Goal: Task Accomplishment & Management: Use online tool/utility

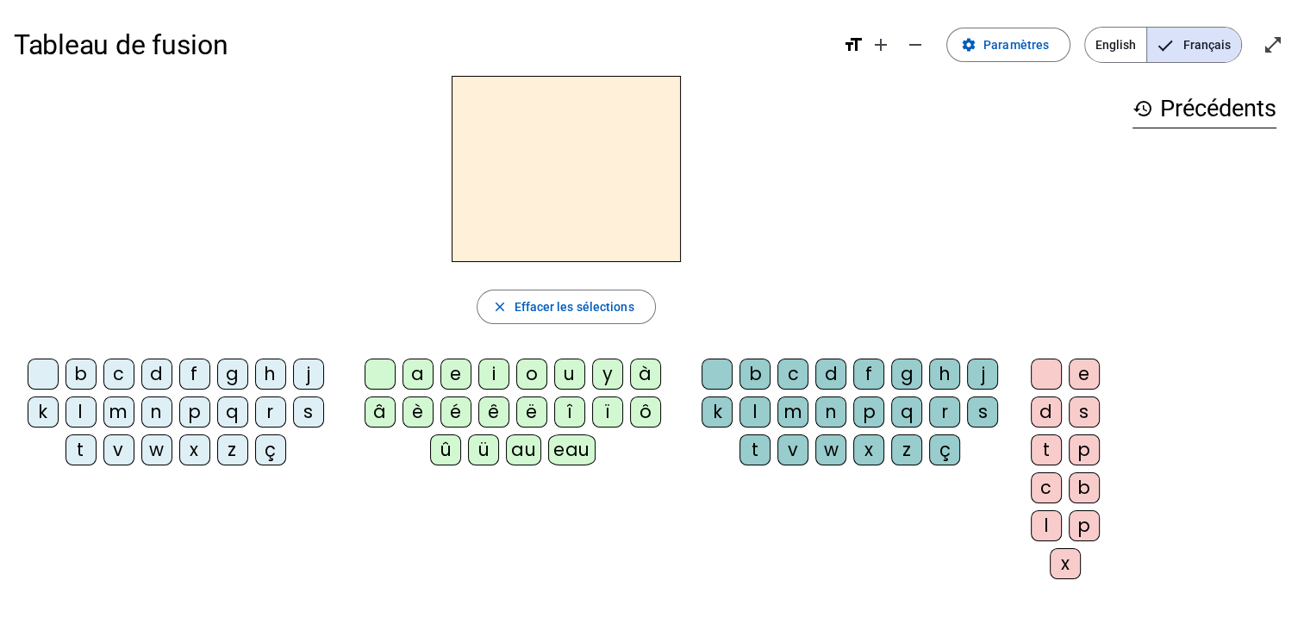
click at [230, 417] on div "q" at bounding box center [232, 411] width 31 height 31
click at [566, 371] on div "u" at bounding box center [569, 374] width 31 height 31
click at [495, 371] on div "i" at bounding box center [493, 374] width 31 height 31
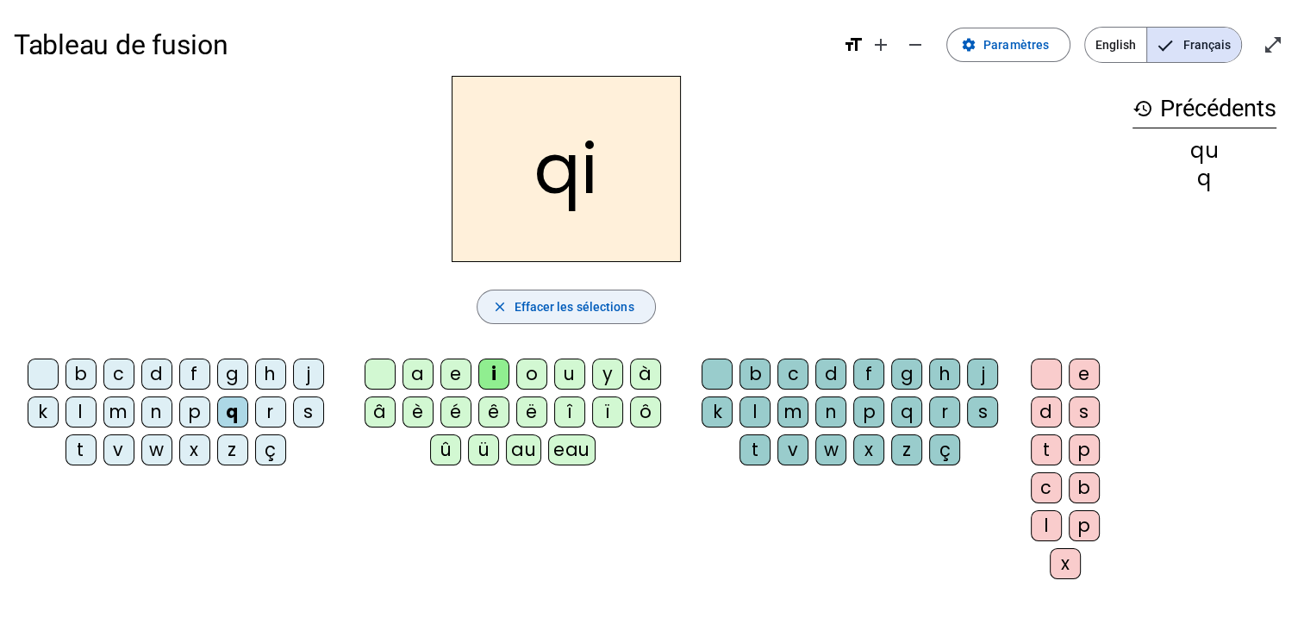
click at [511, 304] on span "button" at bounding box center [565, 306] width 177 height 41
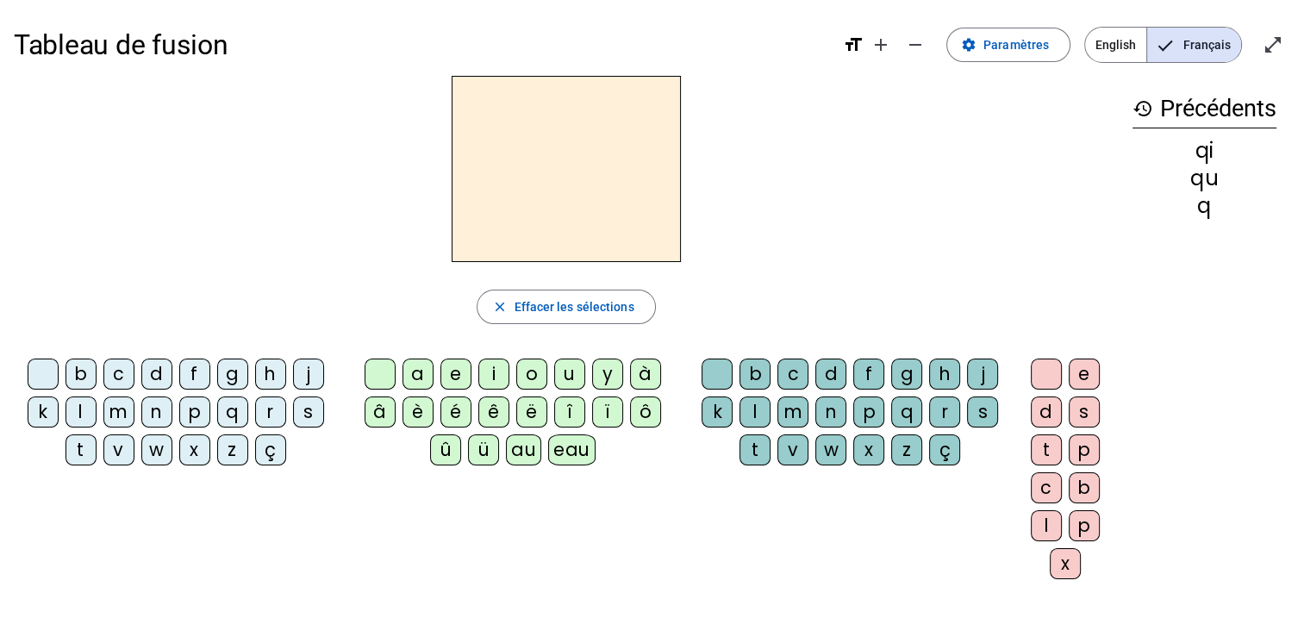
click at [225, 415] on div "q" at bounding box center [232, 411] width 31 height 31
click at [568, 367] on div "u" at bounding box center [569, 374] width 31 height 31
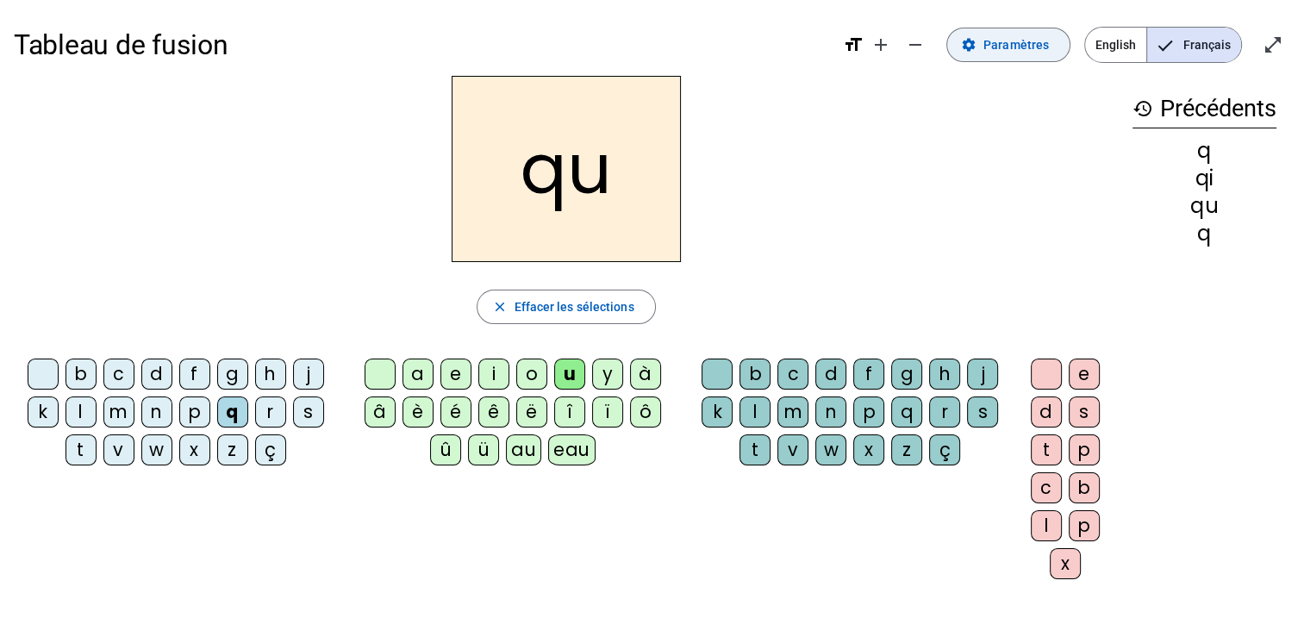
click at [1009, 34] on span "Paramètres" at bounding box center [1015, 44] width 65 height 21
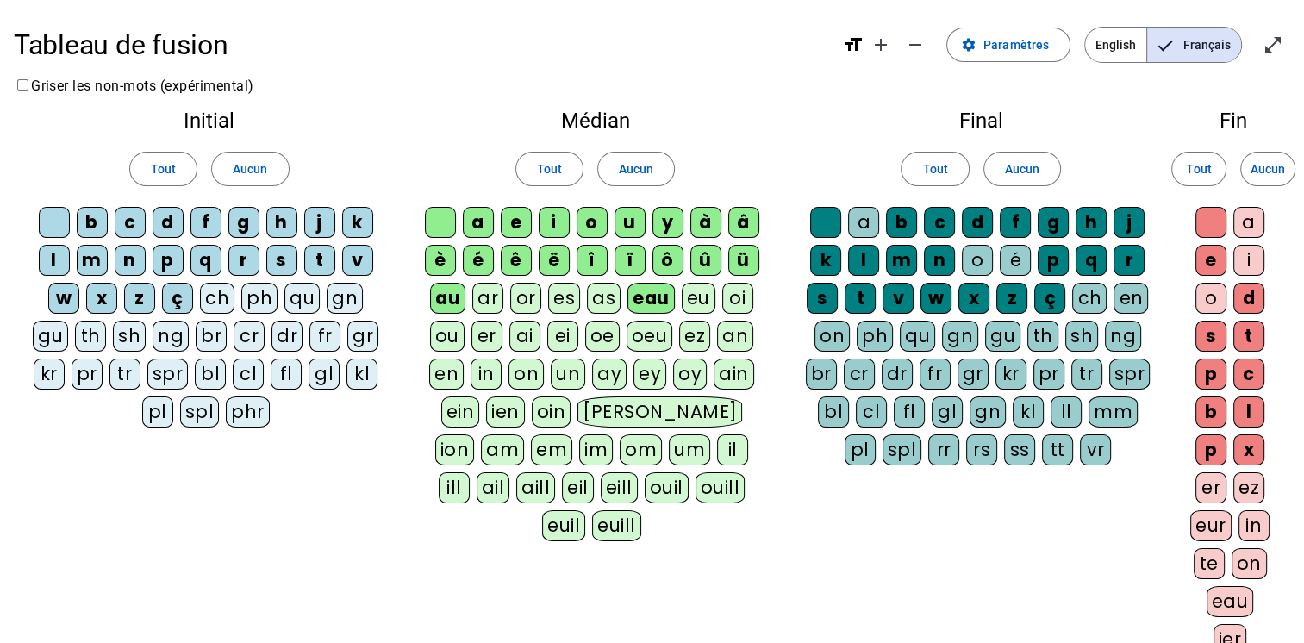
click at [1246, 260] on div "i" at bounding box center [1248, 260] width 31 height 31
click at [1247, 228] on div "a" at bounding box center [1248, 222] width 31 height 31
click at [1209, 303] on div "o" at bounding box center [1210, 298] width 31 height 31
click at [1007, 35] on span "Paramètres" at bounding box center [1015, 44] width 65 height 21
click at [550, 171] on span "Tout" at bounding box center [549, 169] width 25 height 21
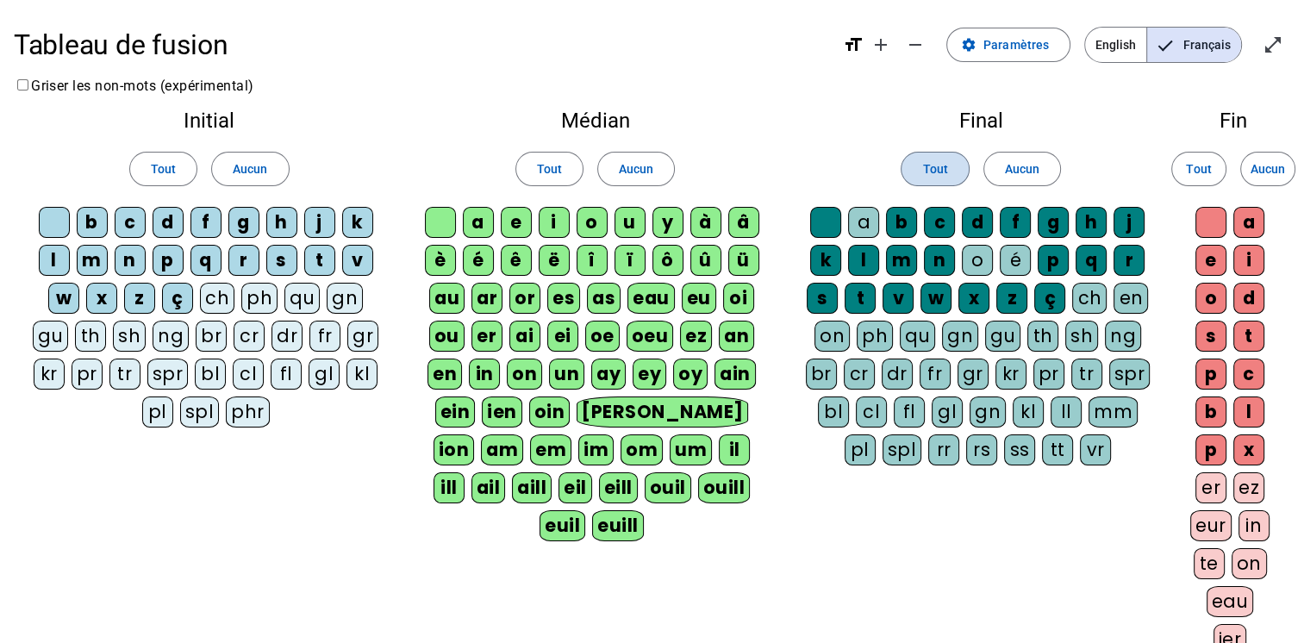
click at [955, 161] on span at bounding box center [934, 168] width 66 height 41
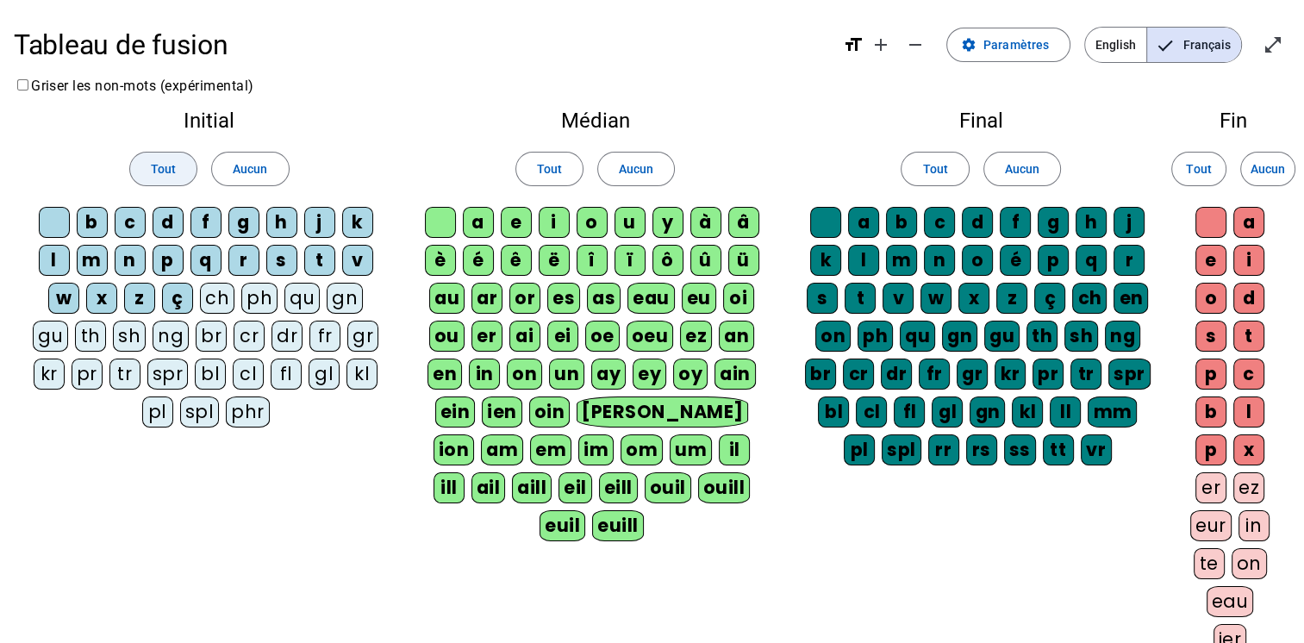
click at [161, 165] on span "Tout" at bounding box center [163, 169] width 25 height 21
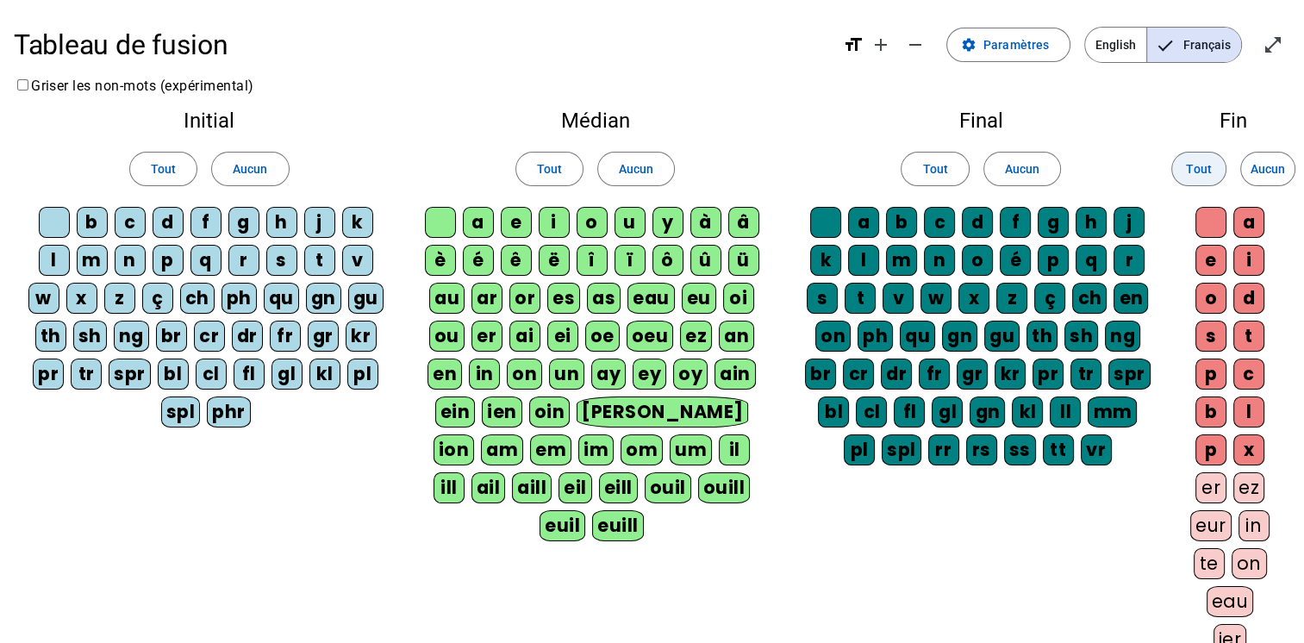
click at [1204, 160] on span "Tout" at bounding box center [1198, 169] width 25 height 21
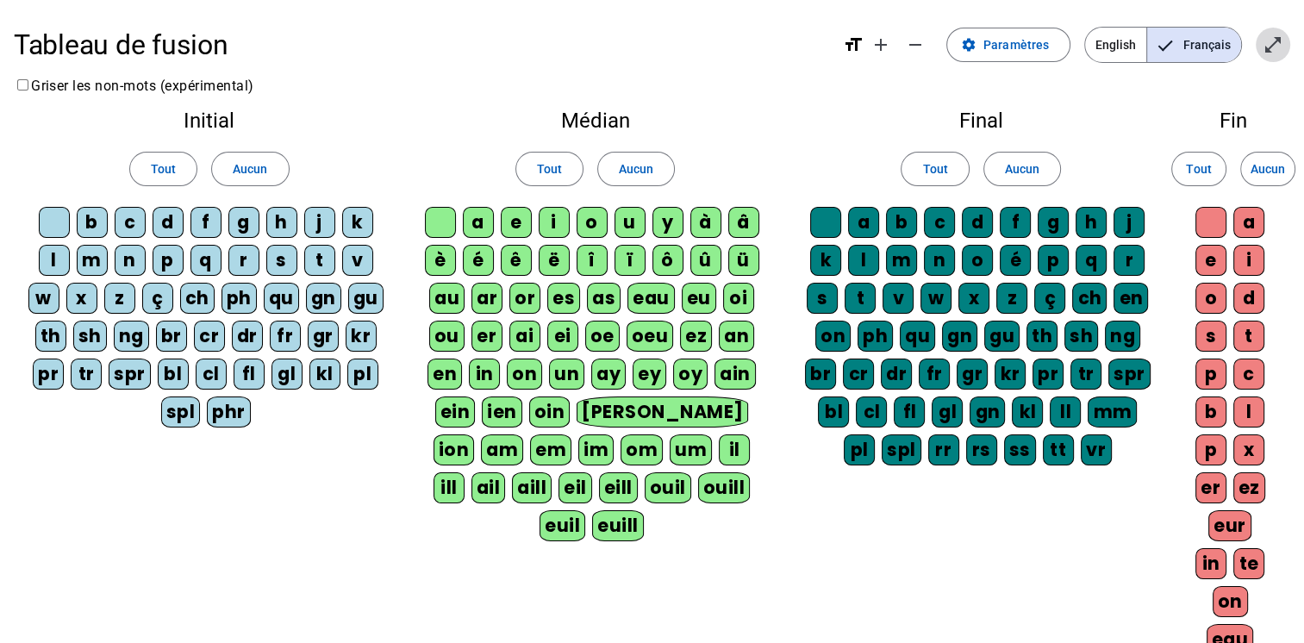
click at [1279, 47] on mat-icon "open_in_full" at bounding box center [1273, 44] width 21 height 21
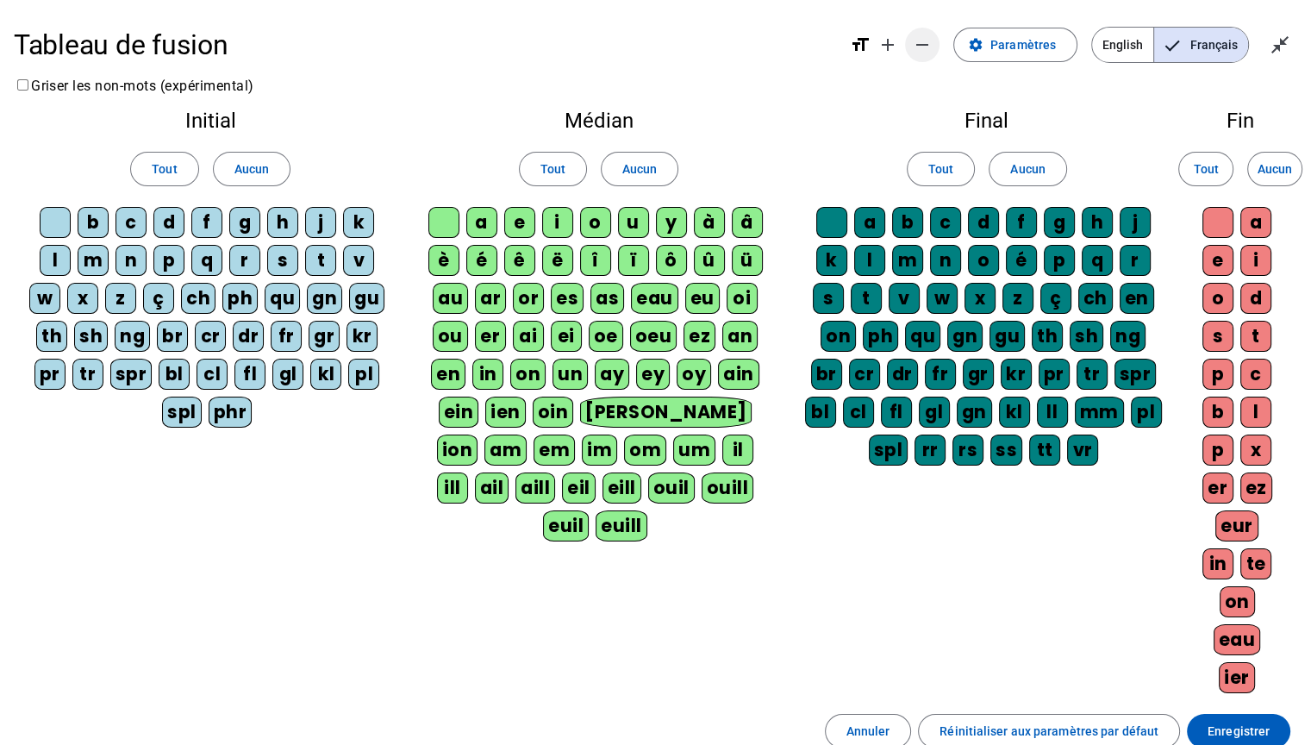
click at [911, 41] on span "Diminuer la taille de la police" at bounding box center [921, 44] width 41 height 41
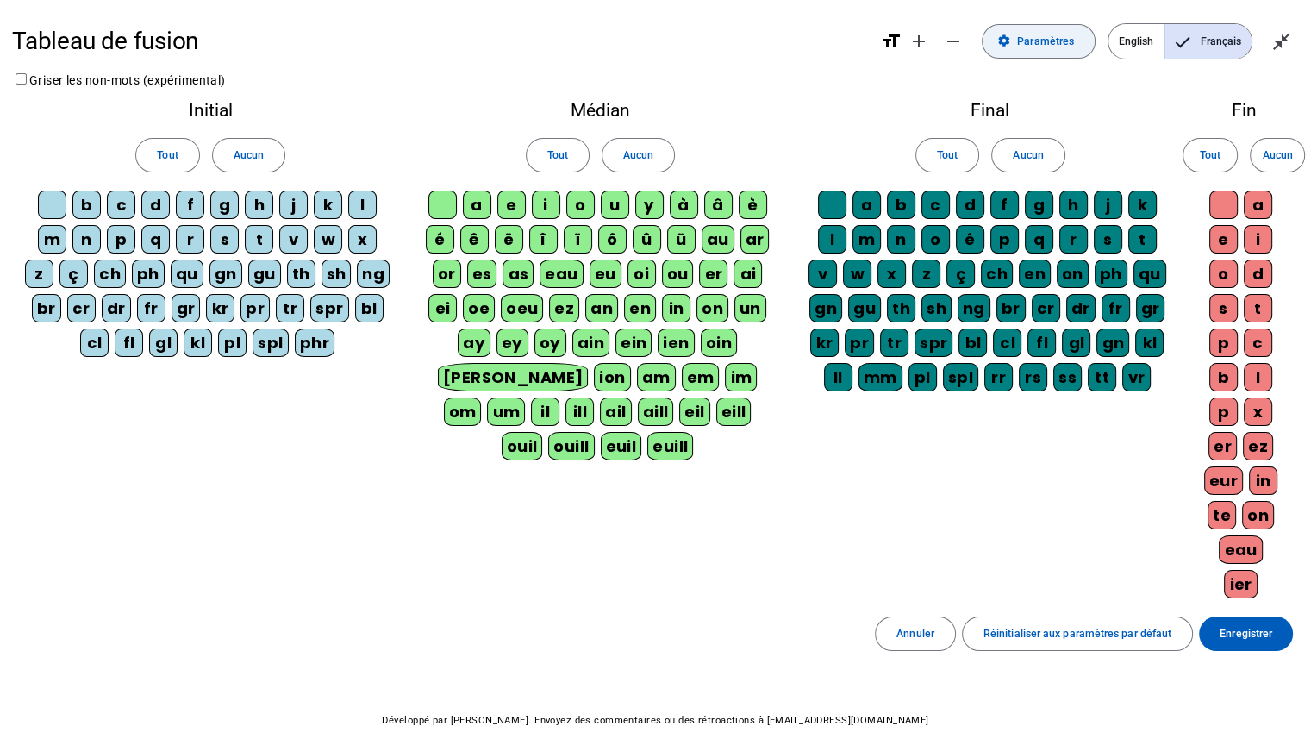
click at [1022, 43] on span "Paramètres" at bounding box center [1045, 42] width 57 height 18
click at [1259, 627] on span "Enregistrer" at bounding box center [1245, 634] width 53 height 18
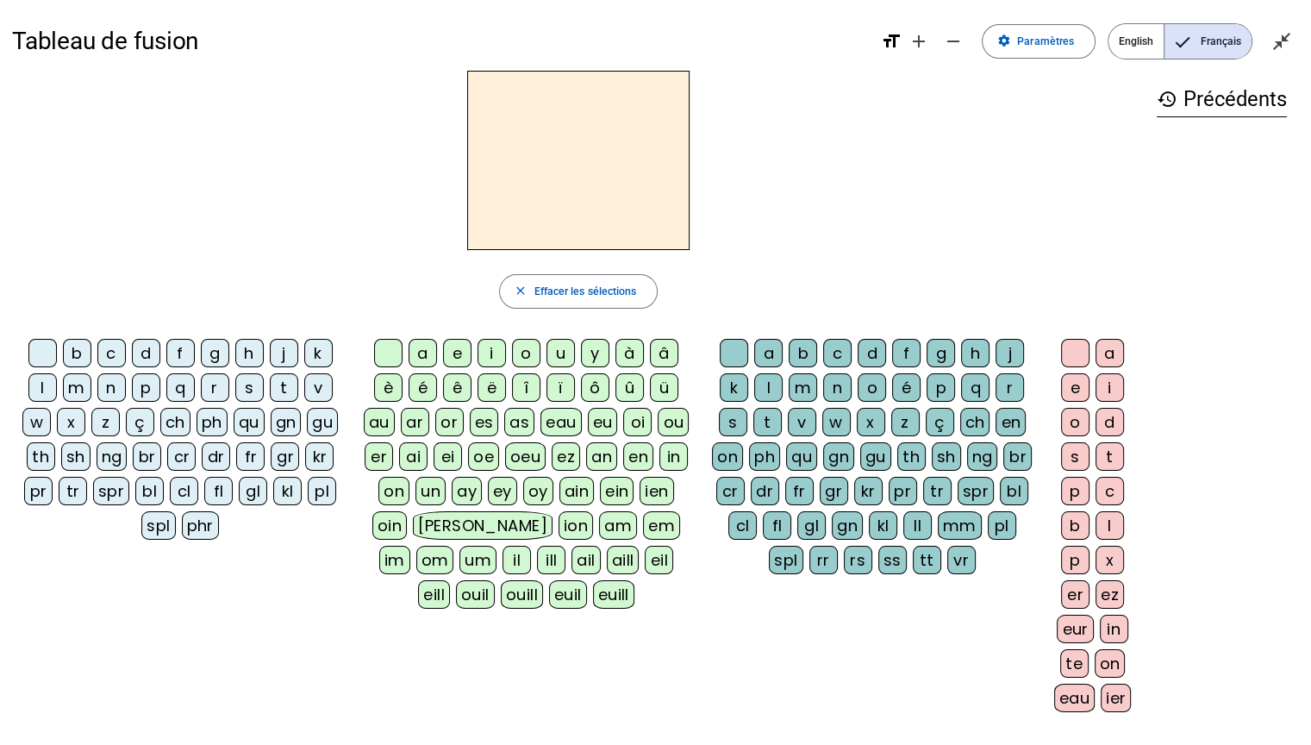
click at [182, 390] on div "q" at bounding box center [180, 387] width 28 height 28
click at [559, 355] on div "u" at bounding box center [560, 353] width 28 height 28
click at [1111, 384] on div "i" at bounding box center [1109, 387] width 28 height 28
click at [241, 381] on div "s" at bounding box center [249, 387] width 28 height 28
click at [556, 352] on div "u" at bounding box center [560, 353] width 28 height 28
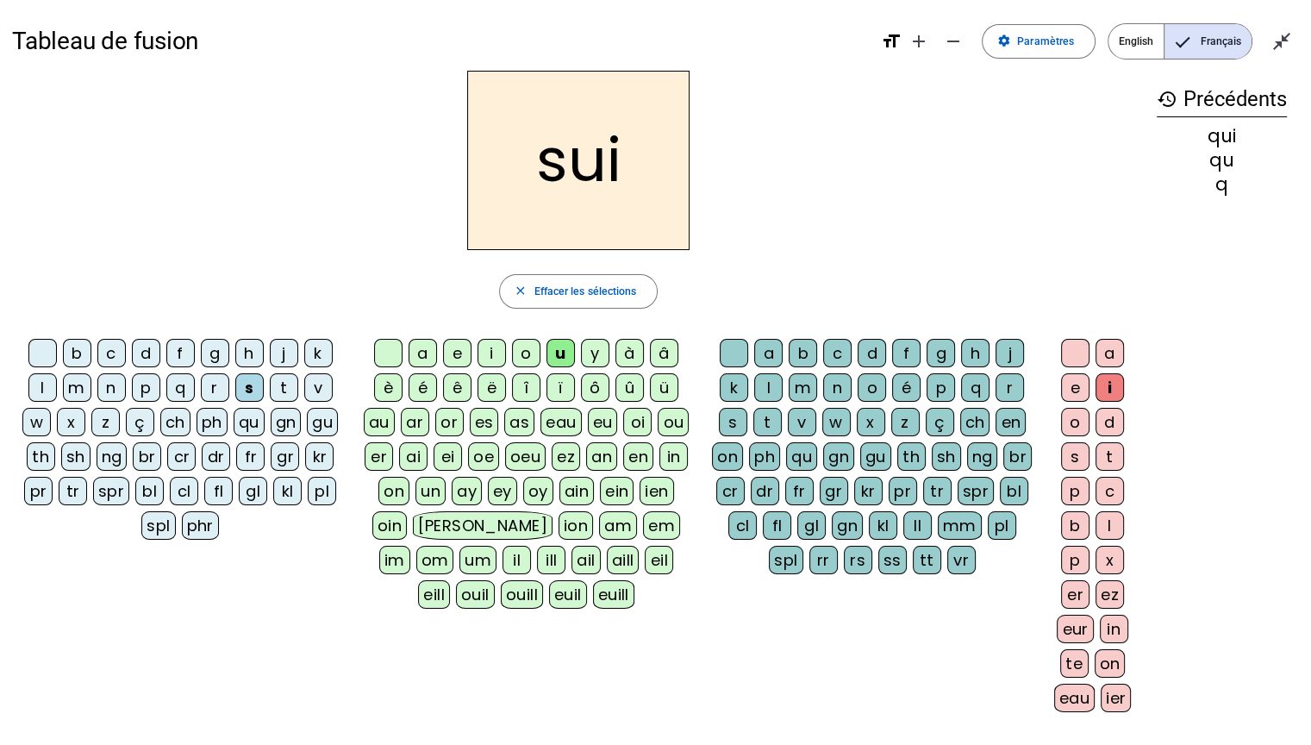
click at [556, 352] on div "u" at bounding box center [560, 353] width 28 height 28
click at [387, 348] on div at bounding box center [388, 353] width 28 height 28
click at [394, 346] on div at bounding box center [388, 353] width 28 height 28
click at [112, 383] on div "n" at bounding box center [111, 387] width 28 height 28
click at [1066, 389] on div "e" at bounding box center [1075, 387] width 28 height 28
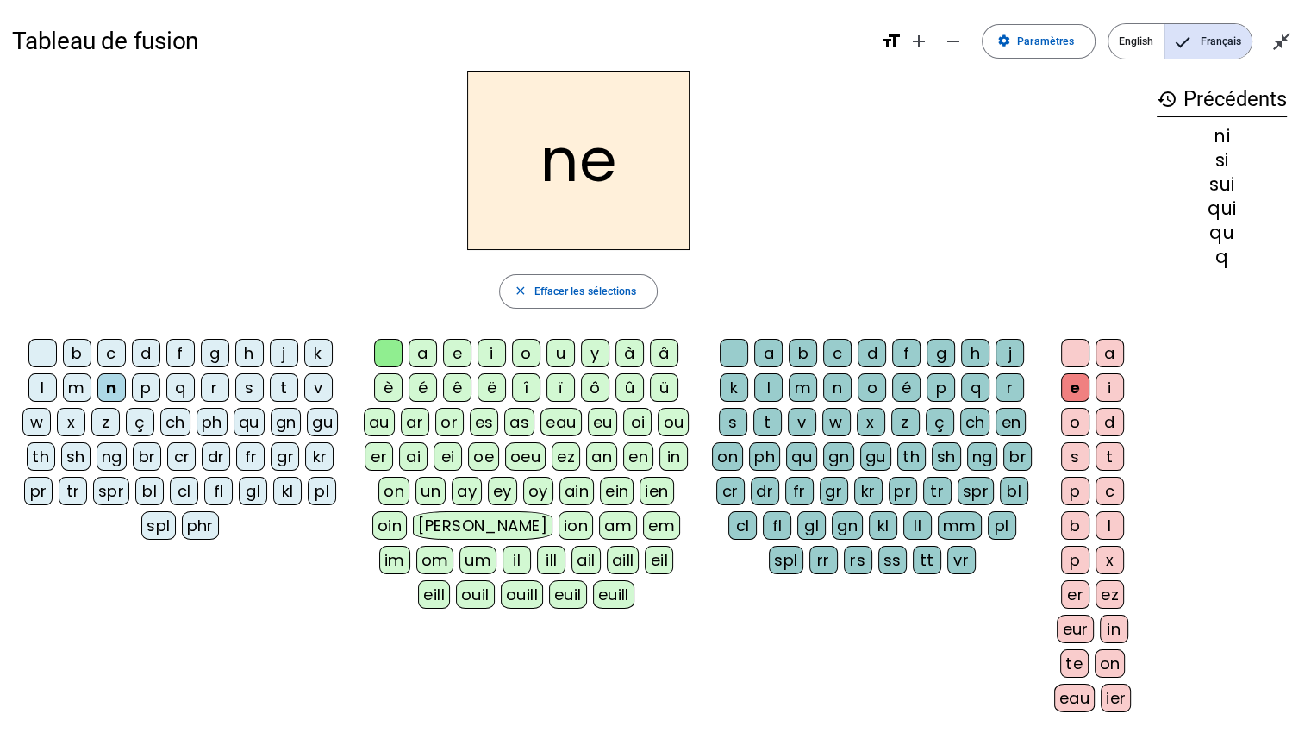
click at [254, 393] on div "s" at bounding box center [249, 387] width 28 height 28
click at [279, 386] on div "t" at bounding box center [284, 387] width 28 height 28
click at [148, 349] on div "d" at bounding box center [146, 353] width 28 height 28
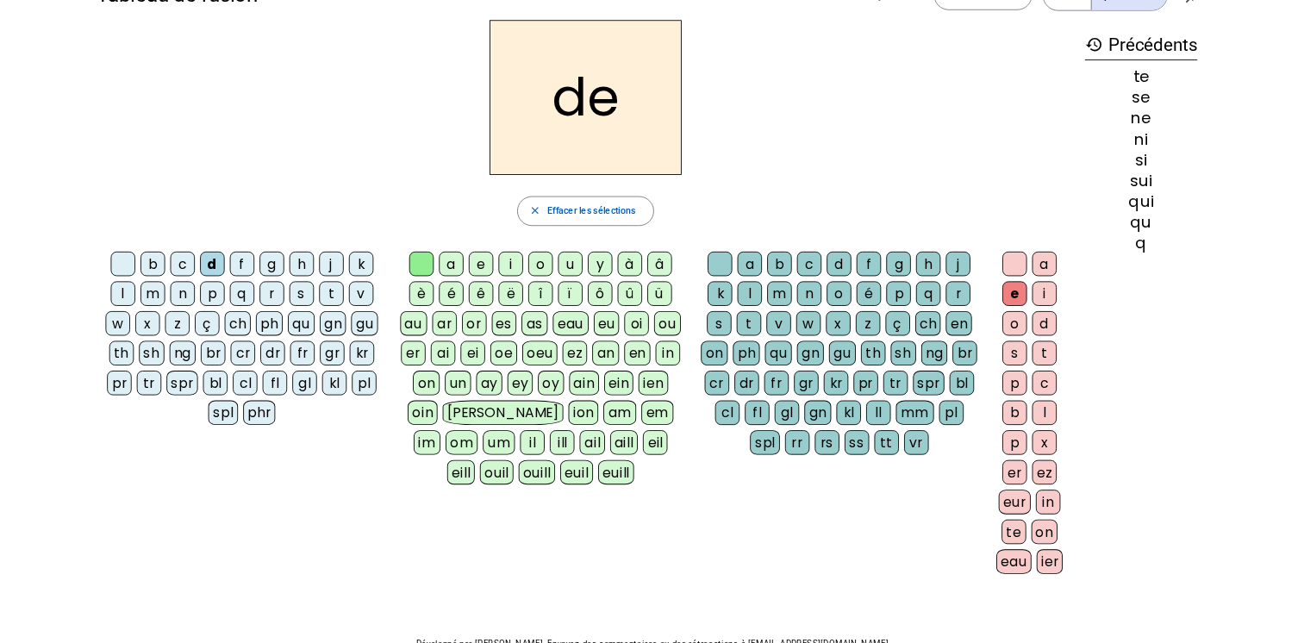
scroll to position [47, 0]
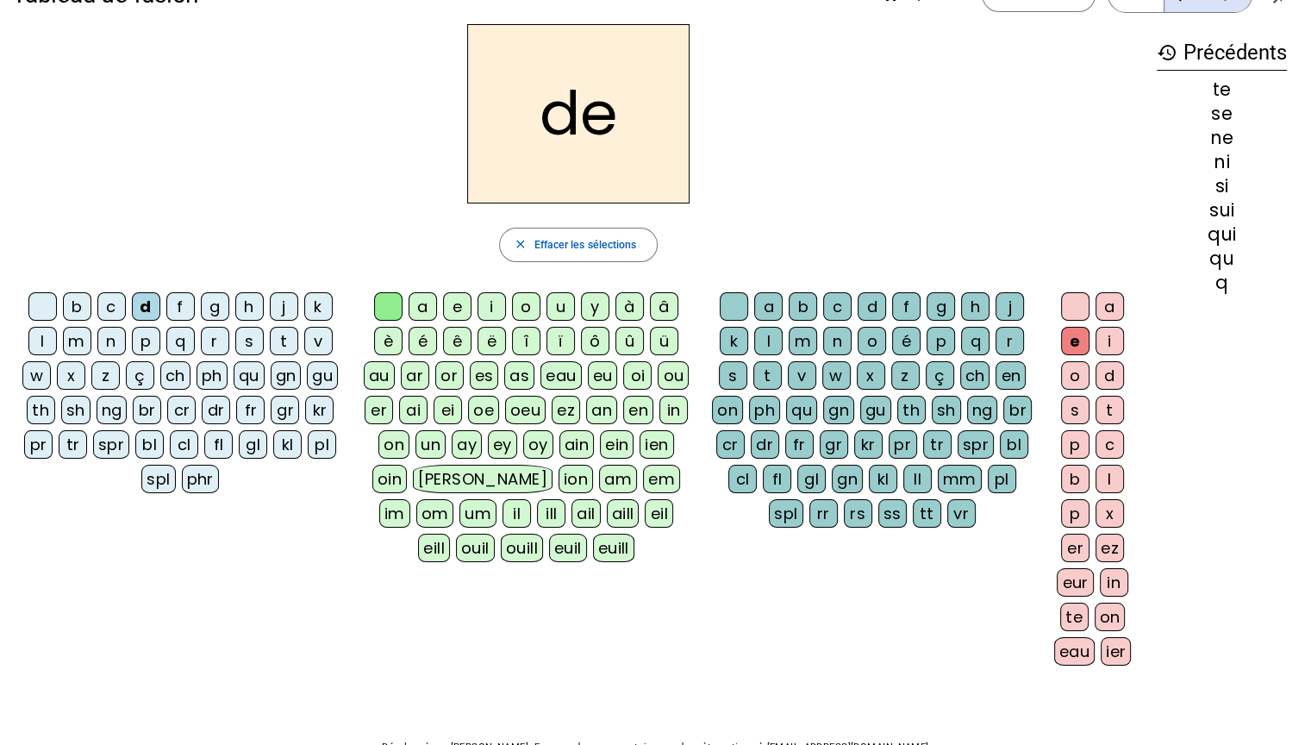
click at [569, 309] on div "u" at bounding box center [560, 306] width 28 height 28
click at [1074, 306] on div at bounding box center [1075, 306] width 28 height 28
click at [246, 337] on div "s" at bounding box center [249, 341] width 28 height 28
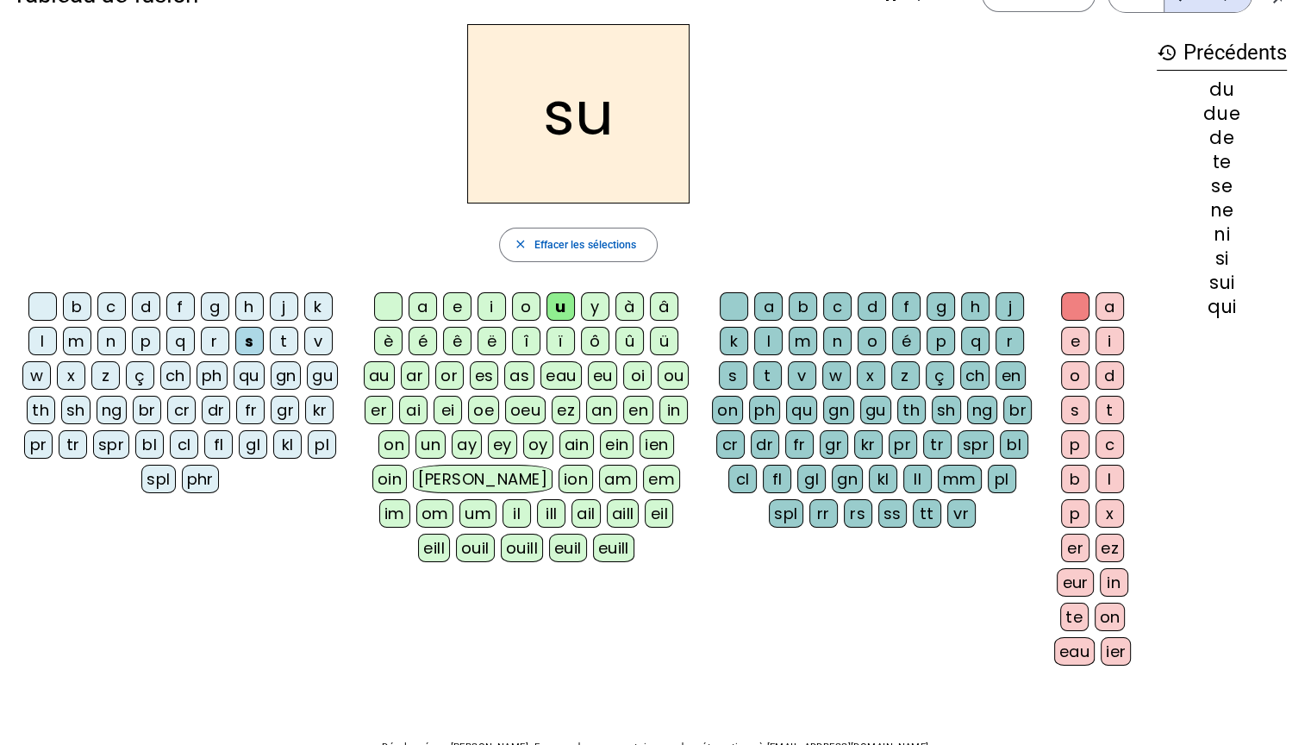
click at [47, 345] on div "l" at bounding box center [42, 341] width 28 height 28
click at [278, 338] on div "t" at bounding box center [284, 341] width 28 height 28
click at [421, 308] on div "a" at bounding box center [422, 306] width 28 height 28
click at [252, 346] on div "s" at bounding box center [249, 341] width 28 height 28
click at [287, 344] on div "t" at bounding box center [284, 341] width 28 height 28
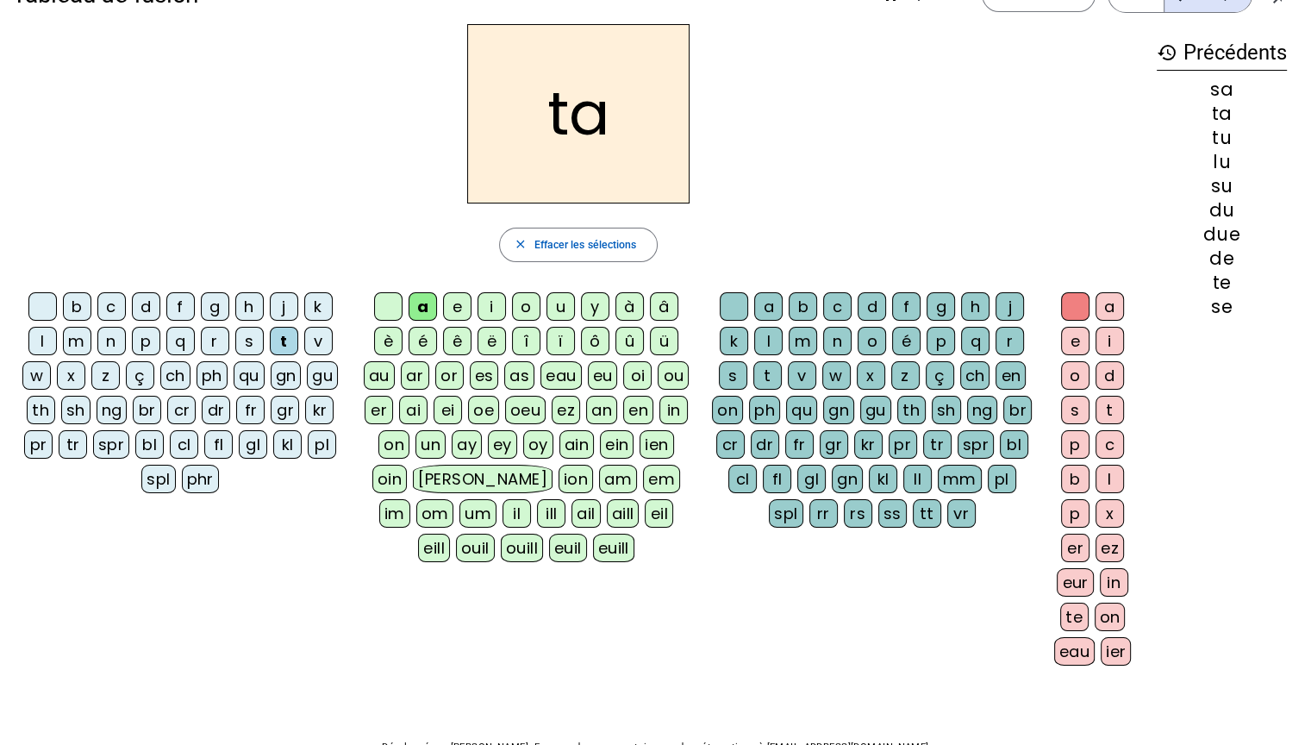
click at [78, 344] on div "m" at bounding box center [77, 341] width 28 height 28
click at [455, 304] on div "e" at bounding box center [457, 306] width 28 height 28
click at [145, 299] on div "d" at bounding box center [146, 306] width 28 height 28
